Goal: Entertainment & Leisure: Consume media (video, audio)

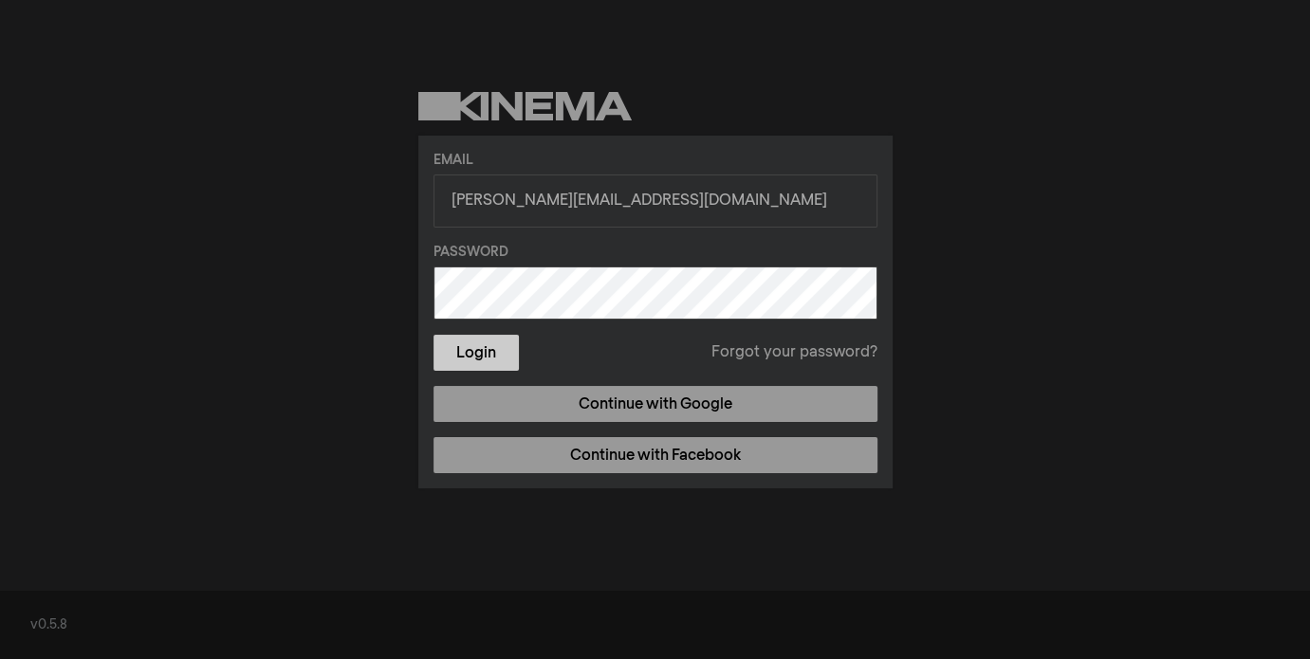
click at [490, 349] on button "Login" at bounding box center [476, 353] width 85 height 36
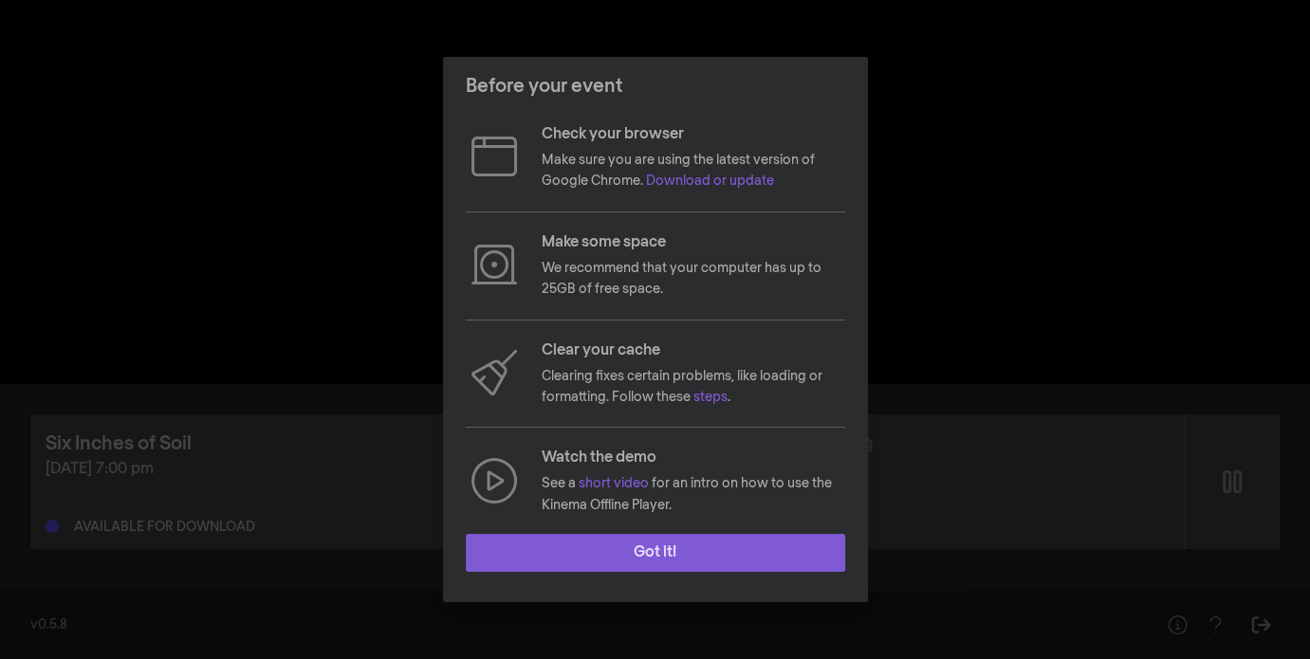
click at [654, 545] on button "Got it!" at bounding box center [656, 553] width 380 height 38
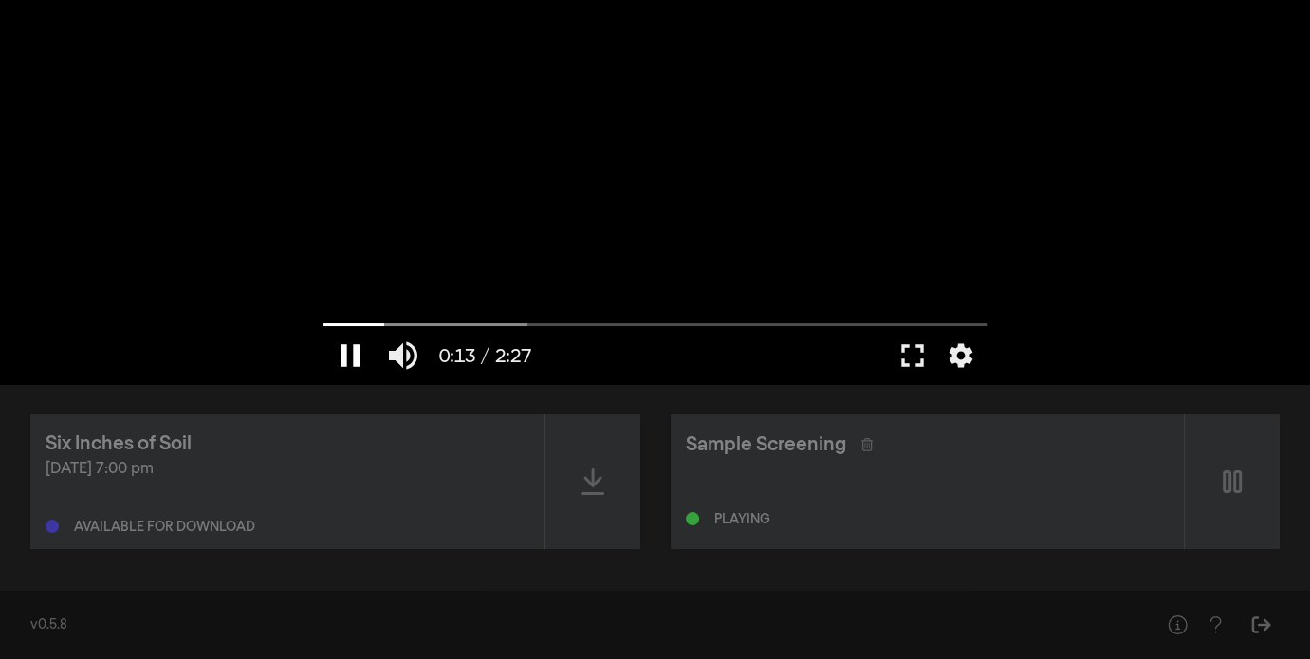
click at [359, 348] on button "pause" at bounding box center [350, 355] width 53 height 57
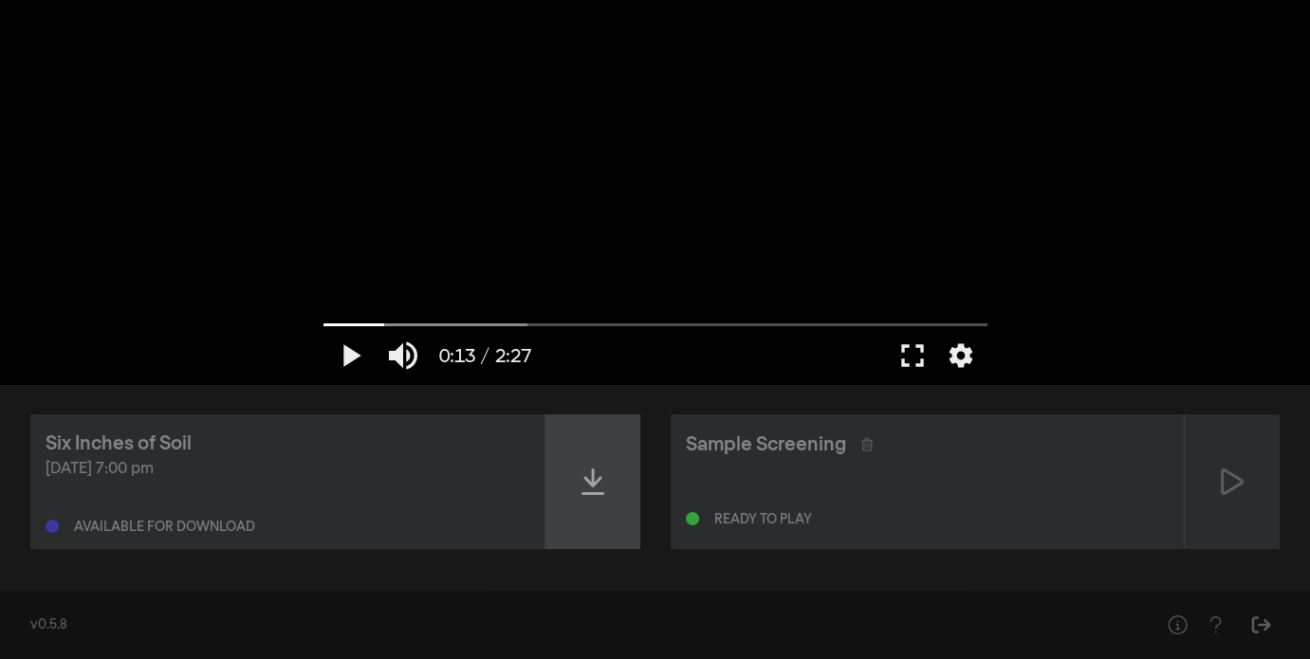
click at [584, 481] on icon at bounding box center [593, 482] width 23 height 30
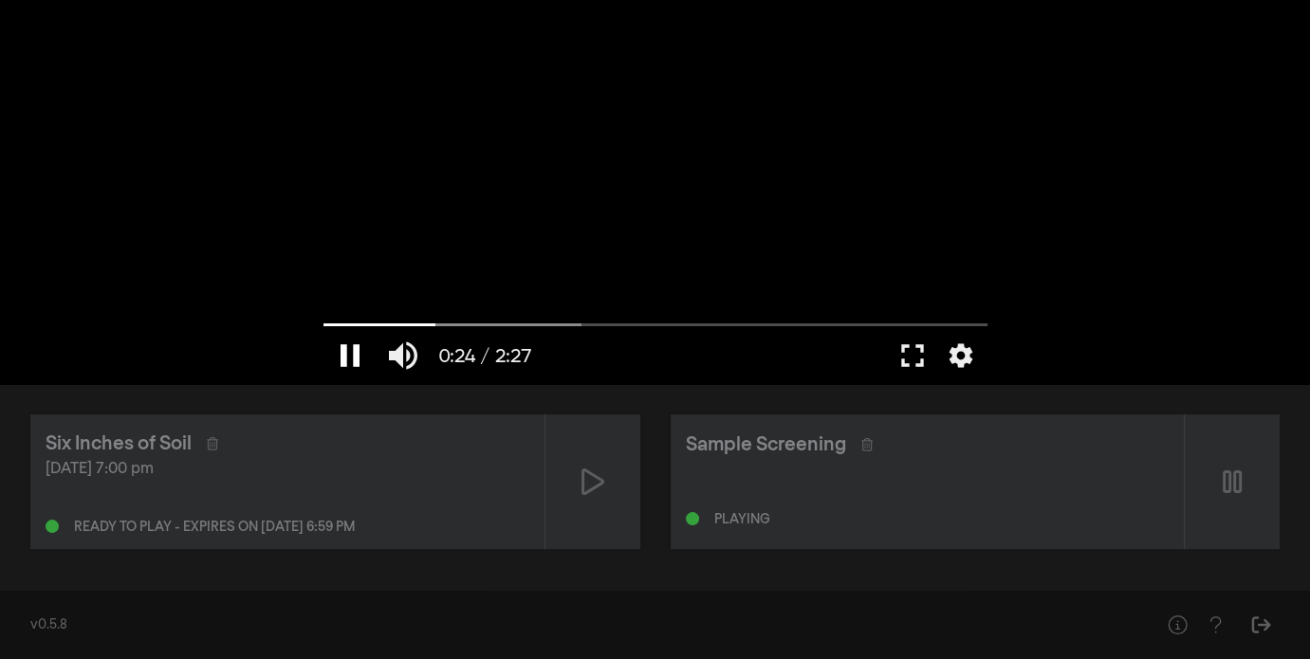
click at [351, 347] on button "pause" at bounding box center [350, 355] width 53 height 57
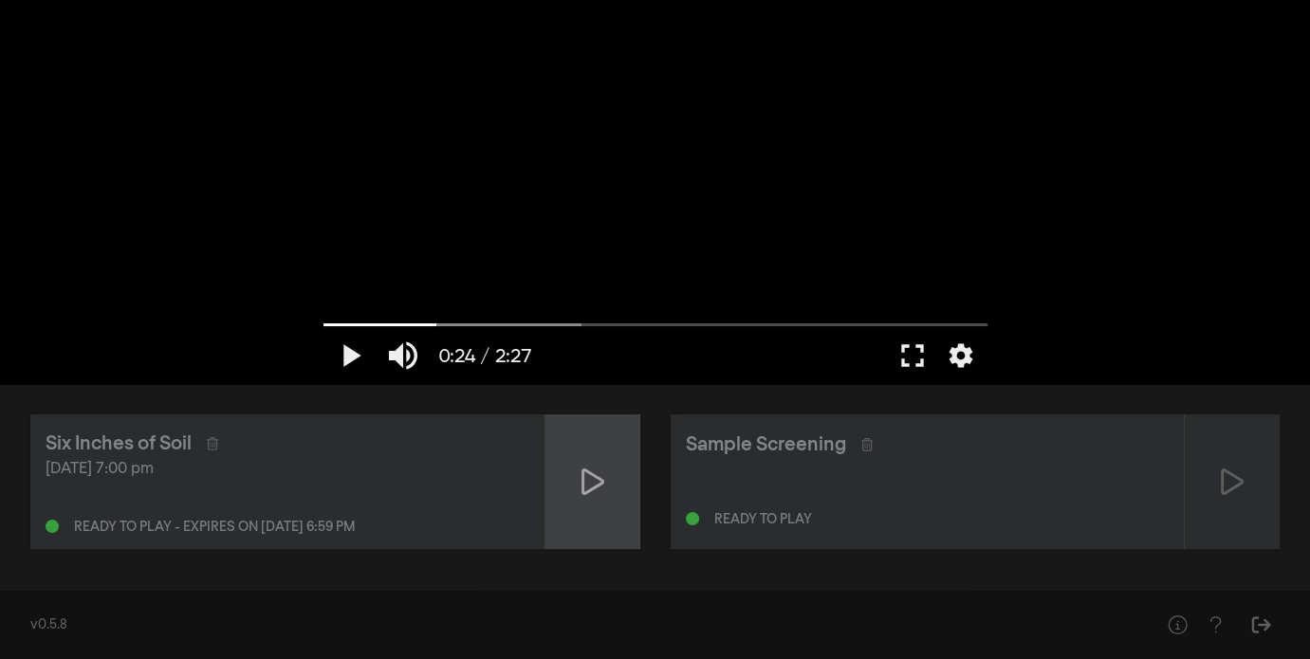
click at [582, 485] on icon at bounding box center [593, 482] width 23 height 27
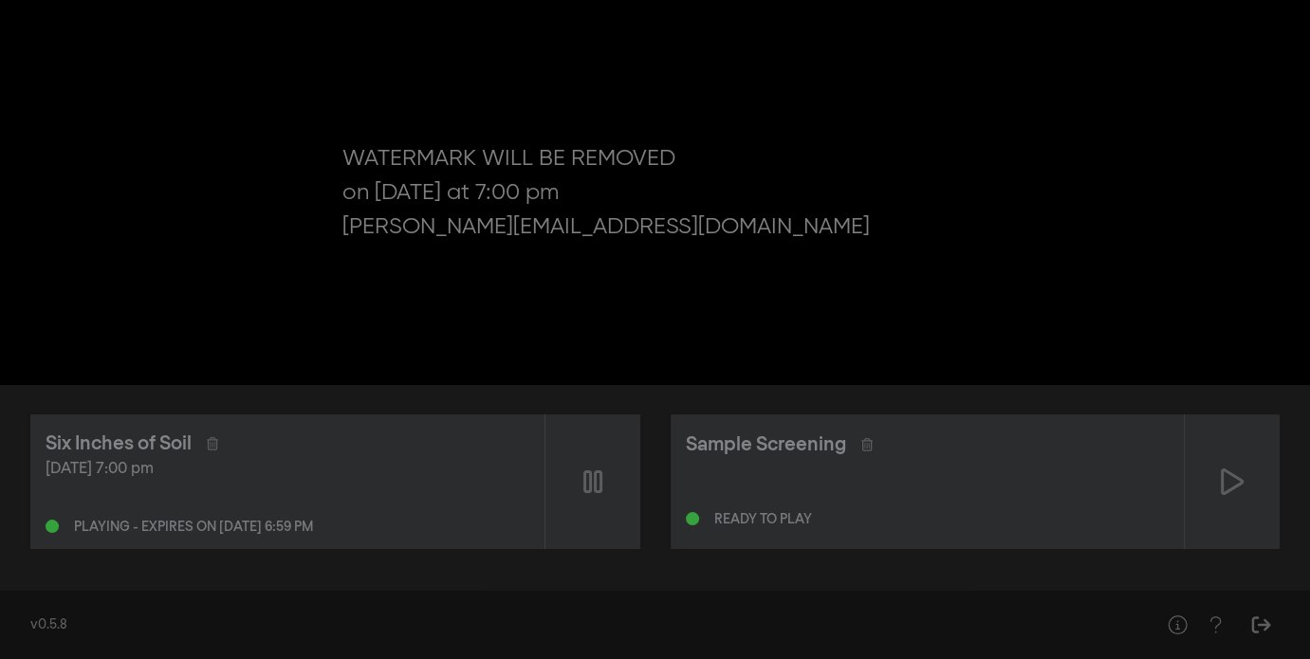
drag, startPoint x: 573, startPoint y: 472, endPoint x: 408, endPoint y: 704, distance: 285.1
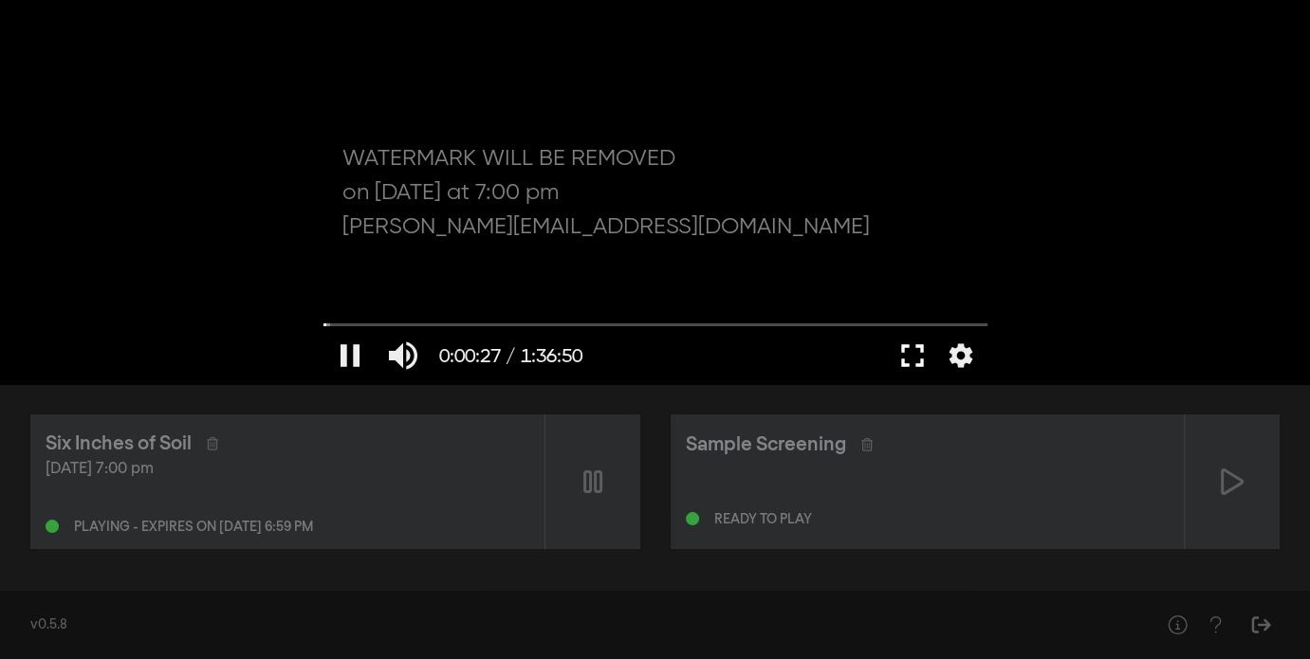
click at [889, 334] on button "fullscreen" at bounding box center [912, 355] width 53 height 57
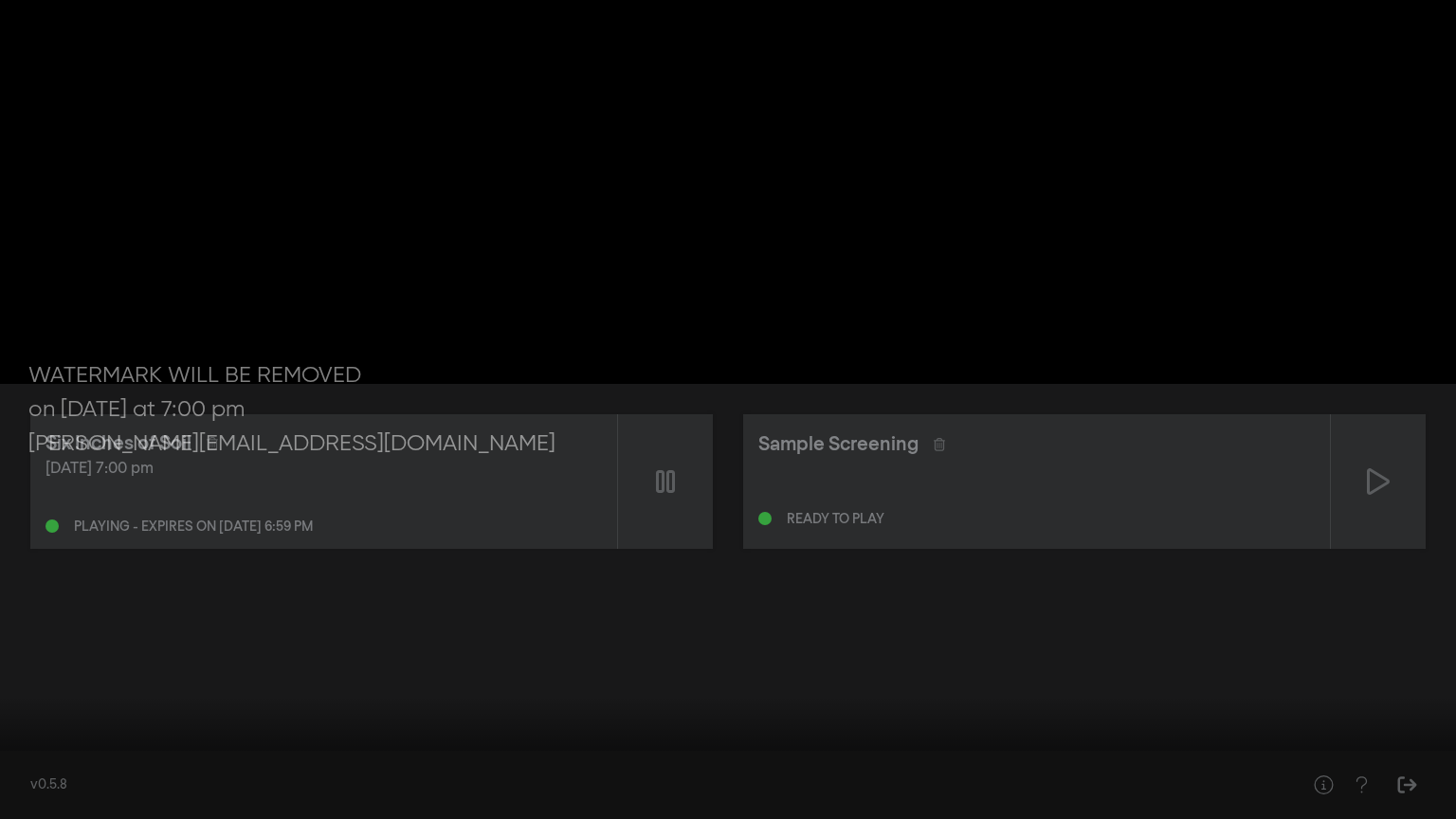
click at [1035, 658] on div at bounding box center [728, 410] width 1456 height 819
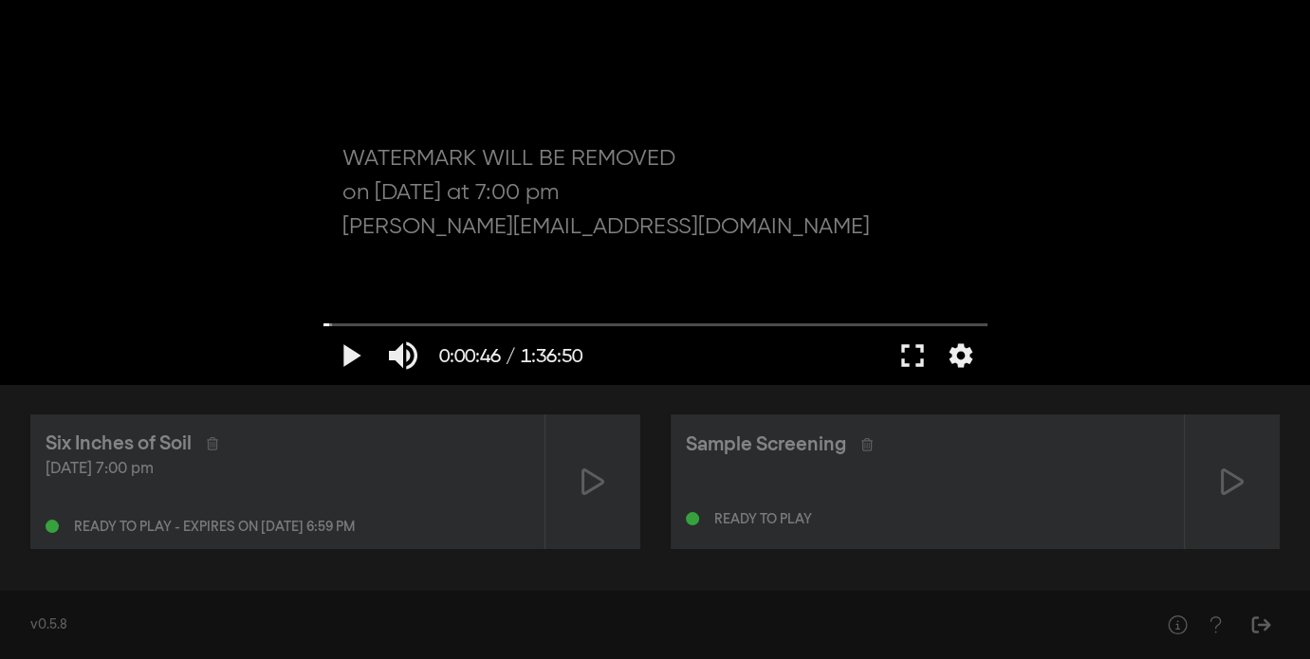
drag, startPoint x: 1151, startPoint y: 329, endPoint x: 1165, endPoint y: 337, distance: 16.1
click at [349, 352] on button "play_arrow" at bounding box center [350, 355] width 53 height 57
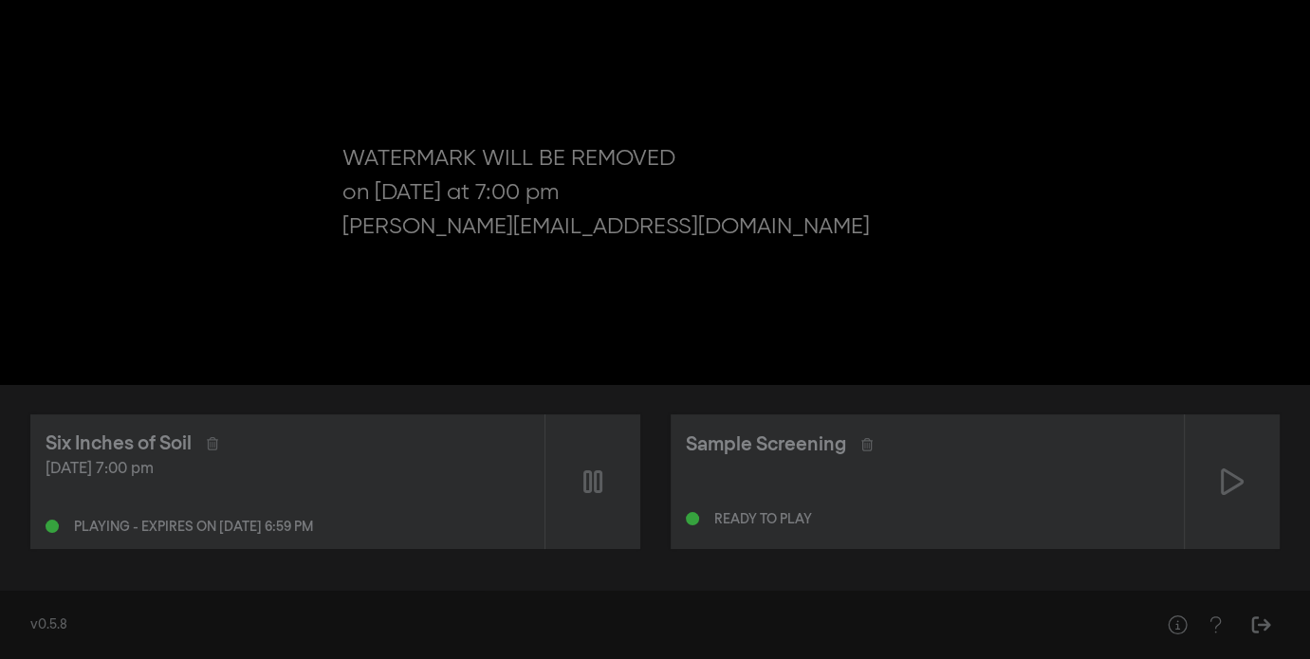
drag, startPoint x: 1178, startPoint y: 20, endPoint x: 1180, endPoint y: 38, distance: 18.3
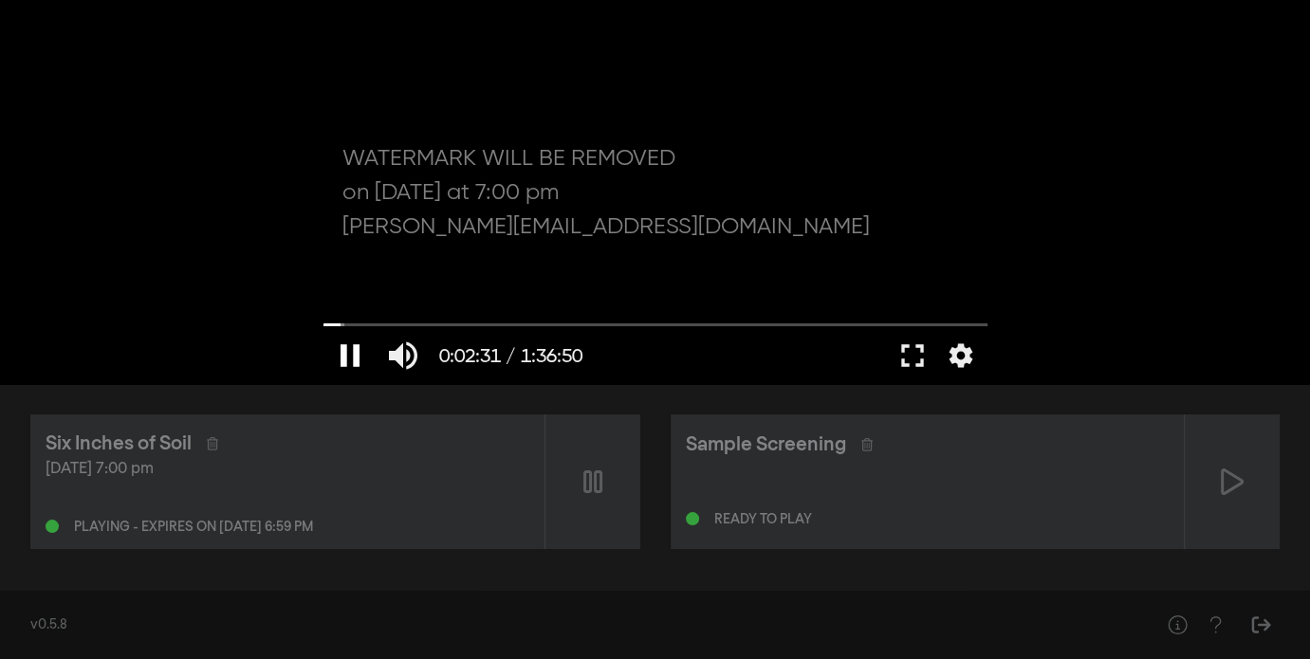
click at [352, 353] on button "pause" at bounding box center [350, 355] width 53 height 57
type input "151.738471"
click at [1256, 623] on icon "Sign Out" at bounding box center [1262, 625] width 24 height 19
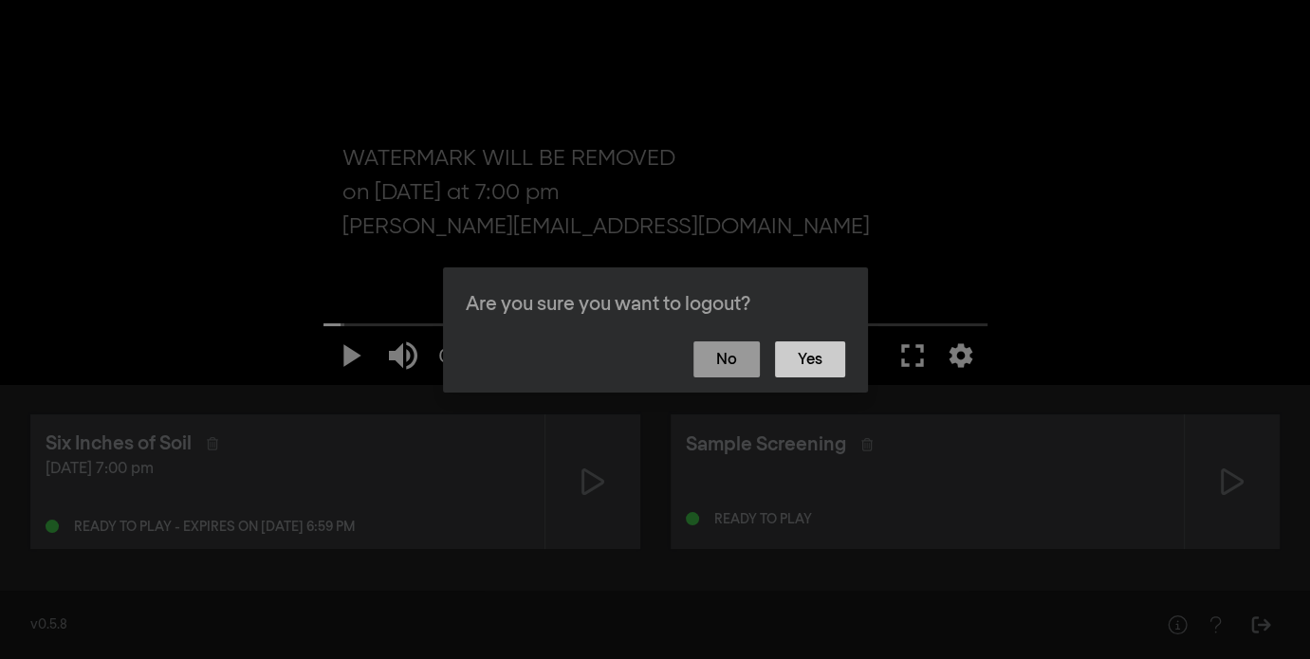
click at [803, 360] on button "Yes" at bounding box center [810, 360] width 70 height 36
